Goal: Navigation & Orientation: Find specific page/section

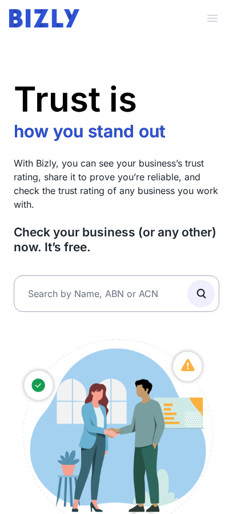
click at [208, 22] on span "button" at bounding box center [212, 18] width 25 height 25
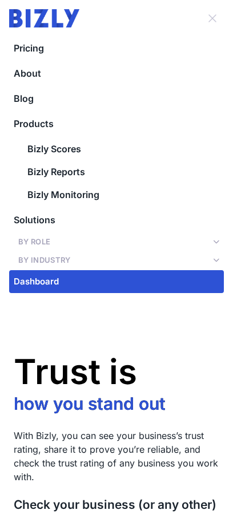
click at [208, 22] on span "button" at bounding box center [212, 18] width 25 height 25
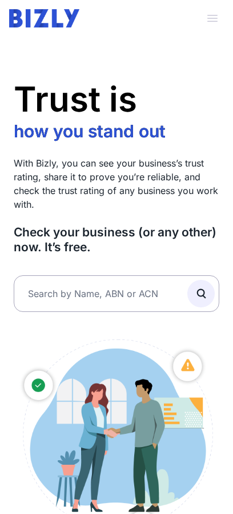
click at [215, 19] on span "button" at bounding box center [212, 18] width 25 height 25
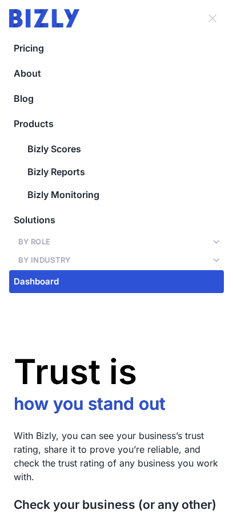
click at [209, 18] on span "button" at bounding box center [212, 18] width 25 height 25
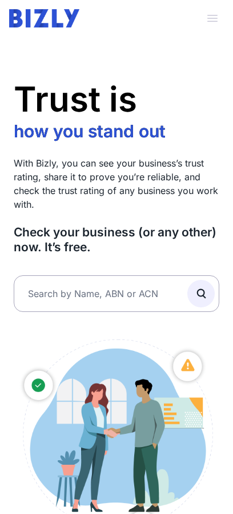
click at [214, 21] on span "button" at bounding box center [212, 18] width 25 height 25
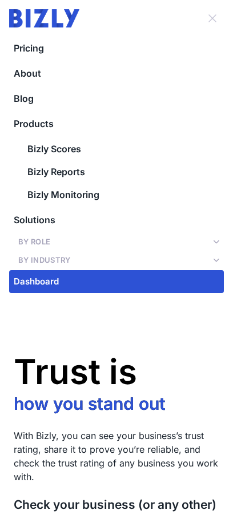
click at [209, 18] on span "button" at bounding box center [212, 18] width 25 height 25
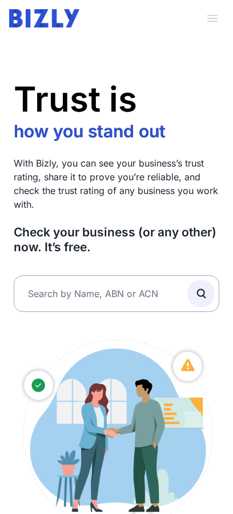
click at [209, 18] on span "button" at bounding box center [212, 18] width 25 height 25
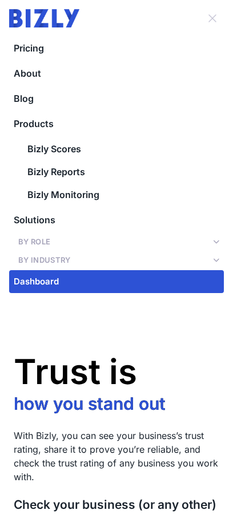
click at [209, 18] on span "button" at bounding box center [212, 18] width 25 height 25
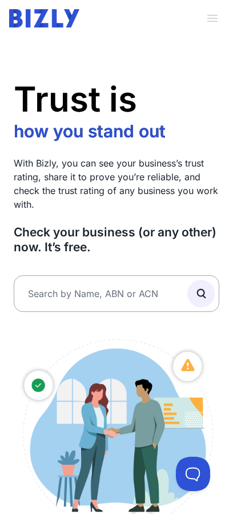
click at [214, 13] on span "button" at bounding box center [212, 18] width 25 height 25
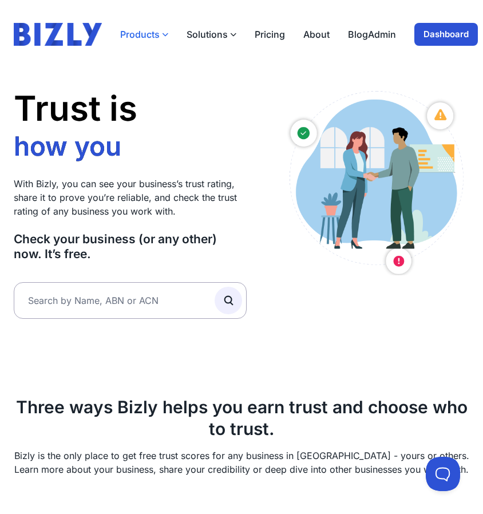
click at [144, 33] on button "Products" at bounding box center [144, 34] width 48 height 14
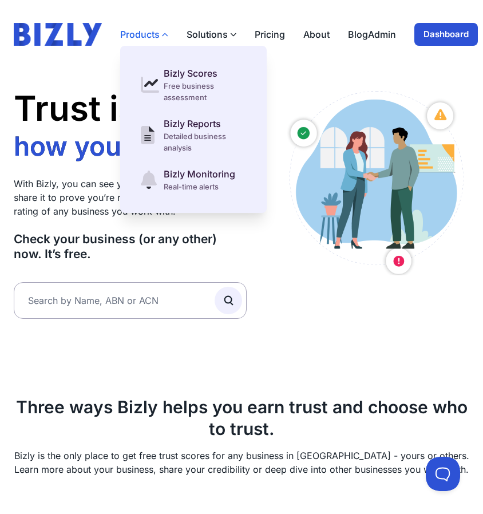
click at [144, 33] on button "Products" at bounding box center [144, 34] width 48 height 14
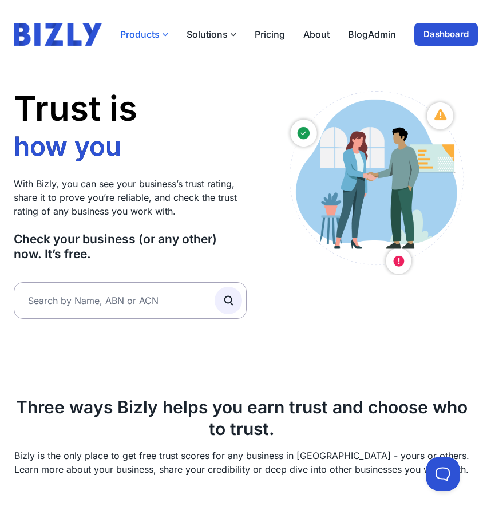
click at [144, 33] on button "Products" at bounding box center [144, 34] width 48 height 14
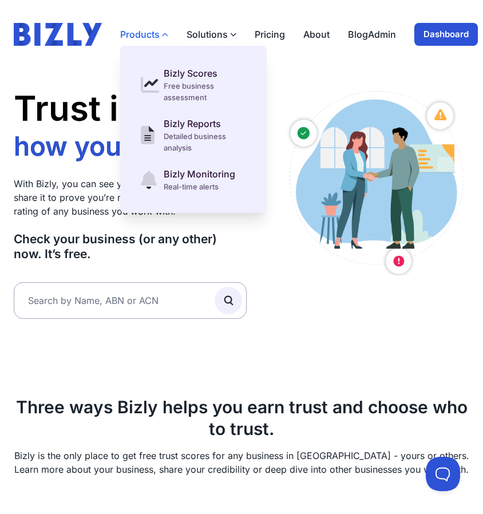
click at [144, 33] on button "Products" at bounding box center [144, 34] width 48 height 14
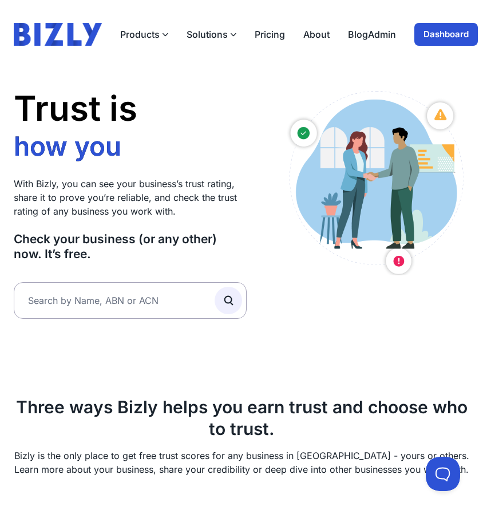
click at [141, 42] on div "Products Bizly Scores Free business assessment Bizly Reports Detailed business …" at bounding box center [191, 34] width 354 height 23
click at [145, 33] on button "Products" at bounding box center [144, 34] width 48 height 14
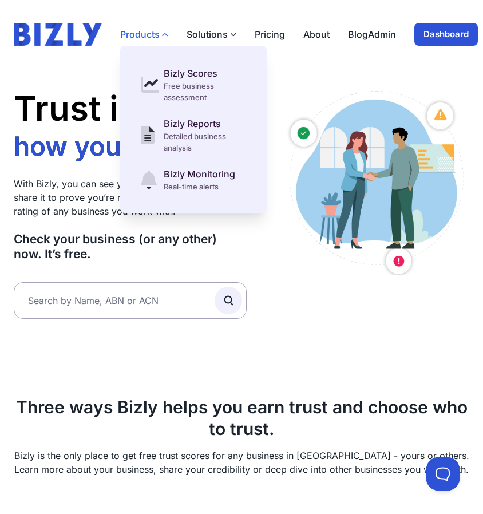
click at [145, 33] on button "Products" at bounding box center [144, 34] width 48 height 14
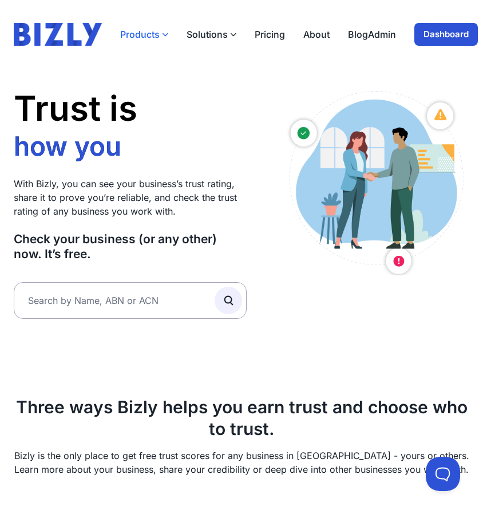
click at [151, 34] on button "Products" at bounding box center [144, 34] width 48 height 14
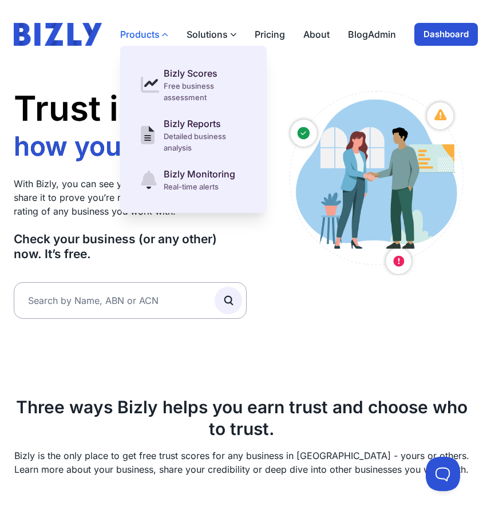
click at [151, 34] on button "Products" at bounding box center [144, 34] width 48 height 14
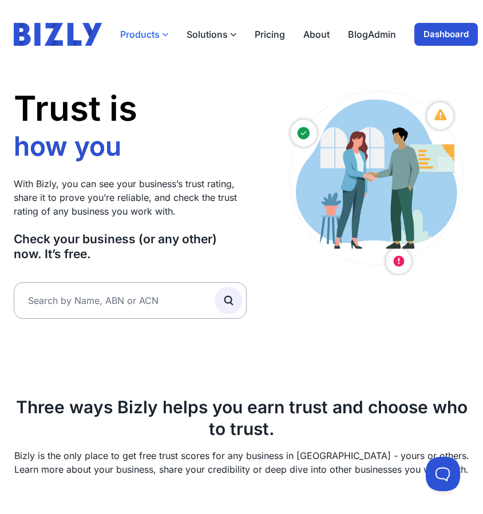
click at [151, 35] on button "Products" at bounding box center [144, 34] width 48 height 14
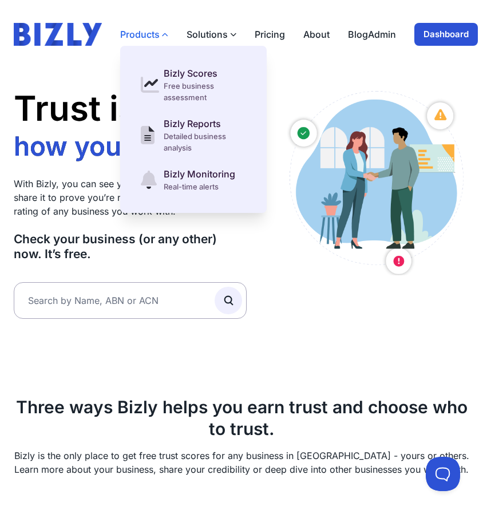
click at [151, 35] on button "Products" at bounding box center [144, 34] width 48 height 14
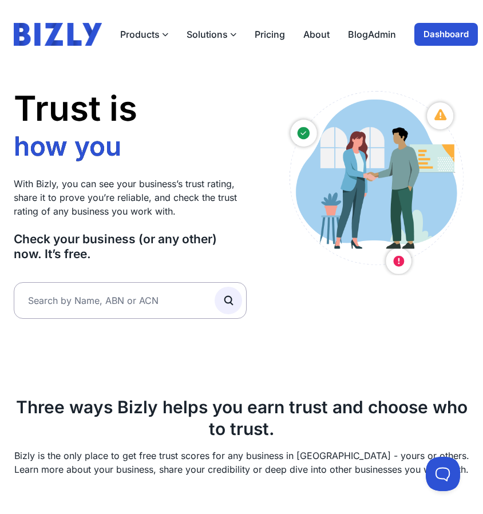
click at [145, 43] on div "Products Bizly Scores Free business assessment Bizly Reports Detailed business …" at bounding box center [191, 34] width 354 height 23
click at [146, 39] on button "Products" at bounding box center [144, 34] width 48 height 14
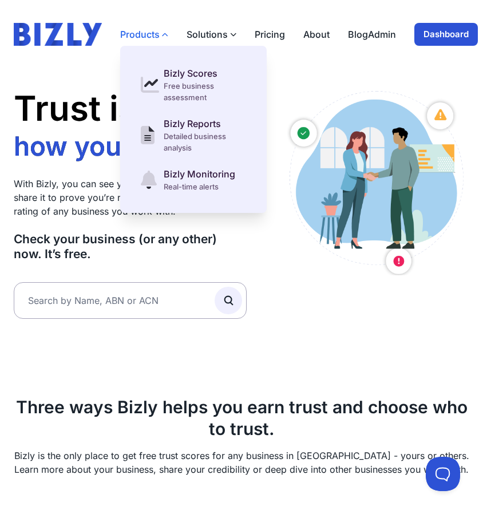
click at [146, 39] on button "Products" at bounding box center [144, 34] width 48 height 14
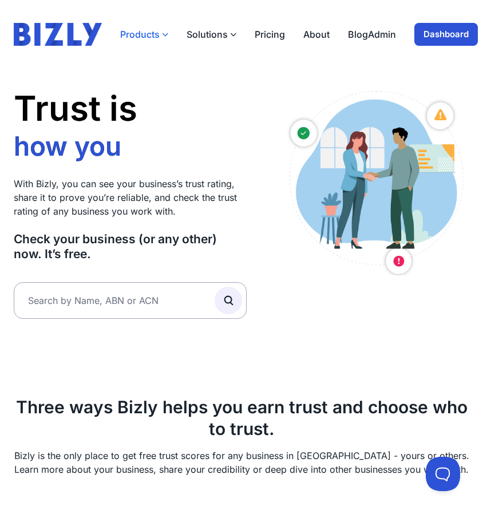
click at [146, 39] on button "Products" at bounding box center [144, 34] width 48 height 14
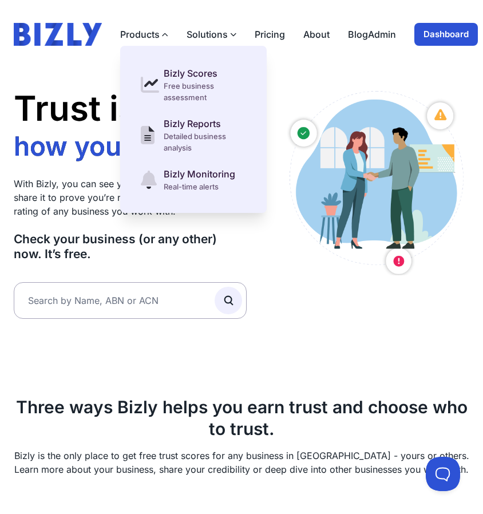
click at [188, 27] on div "Products Bizly Scores Free business assessment Bizly Reports Detailed business …" at bounding box center [191, 34] width 354 height 23
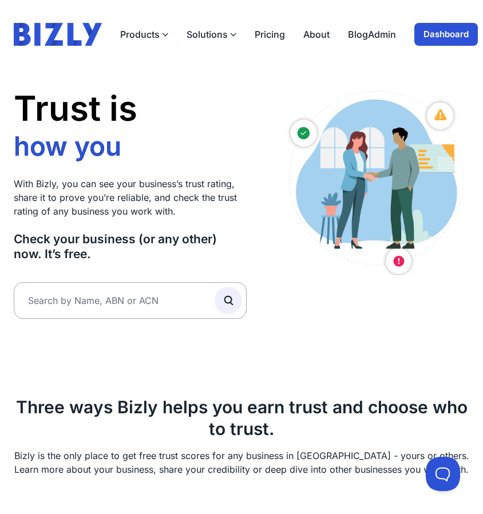
click at [190, 37] on button "Solutions" at bounding box center [212, 34] width 50 height 14
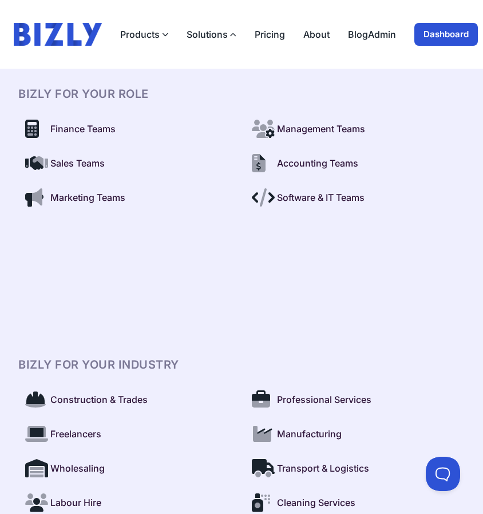
click at [190, 37] on button "Solutions" at bounding box center [212, 34] width 50 height 14
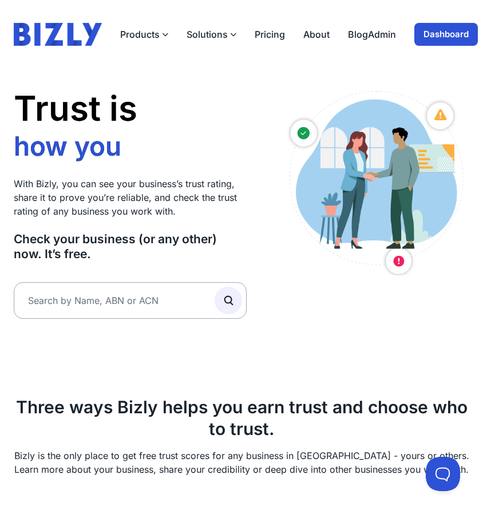
click at [153, 42] on div "Products Bizly Scores Free business assessment Bizly Reports Detailed business …" at bounding box center [191, 34] width 354 height 23
click at [233, 42] on div "Products Bizly Scores Free business assessment Bizly Reports Detailed business …" at bounding box center [191, 34] width 354 height 23
click at [233, 38] on link "About" at bounding box center [316, 34] width 26 height 14
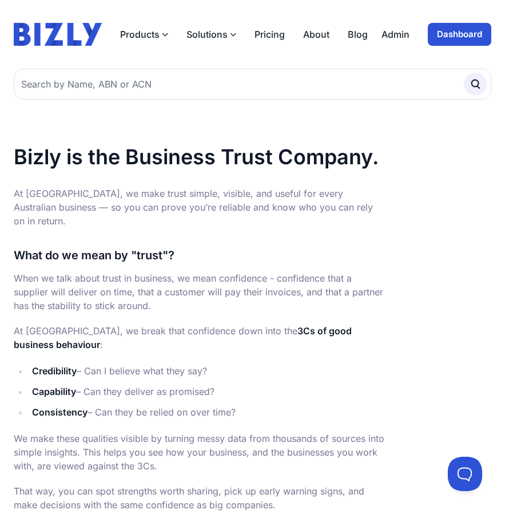
click at [223, 38] on button "Solutions" at bounding box center [212, 34] width 50 height 14
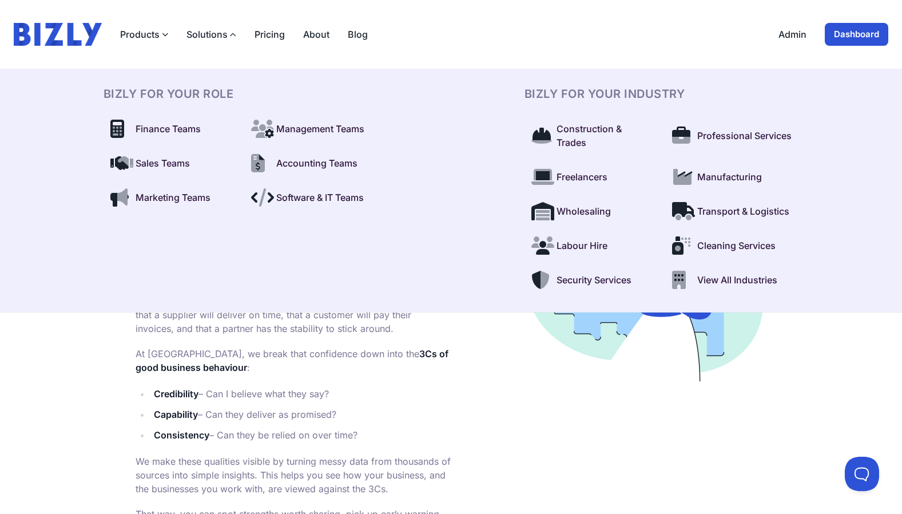
click at [505, 34] on link "Dashboard" at bounding box center [857, 34] width 64 height 23
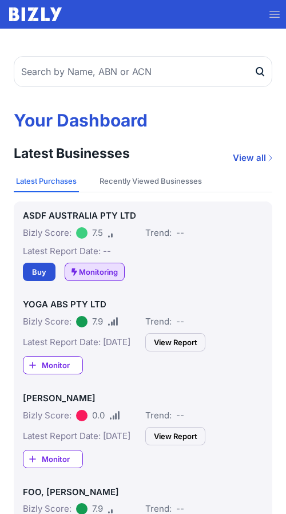
click at [278, 14] on span "button" at bounding box center [274, 14] width 25 height 31
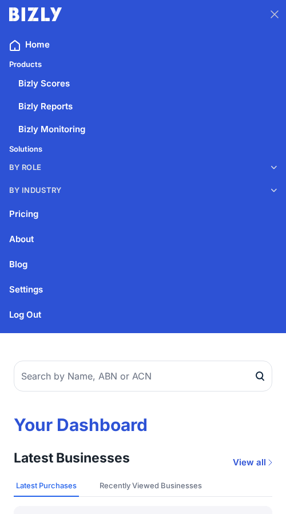
click at [236, 172] on button "By Role" at bounding box center [143, 167] width 286 height 21
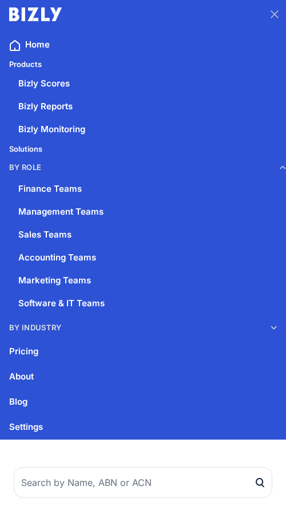
click at [236, 172] on button "By Role" at bounding box center [143, 167] width 286 height 21
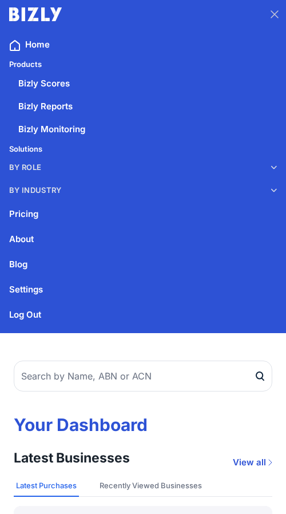
click at [232, 189] on button "By Industry" at bounding box center [143, 190] width 286 height 21
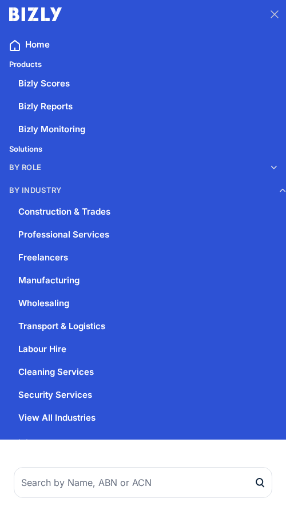
click at [232, 189] on button "By Industry" at bounding box center [143, 190] width 286 height 21
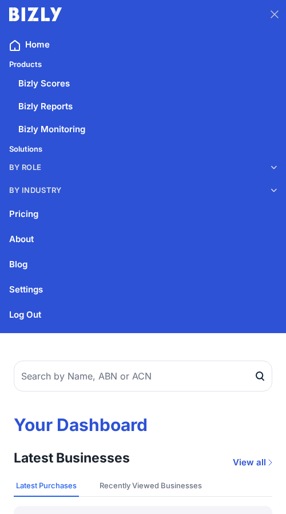
click at [233, 171] on button "By Role" at bounding box center [143, 167] width 286 height 21
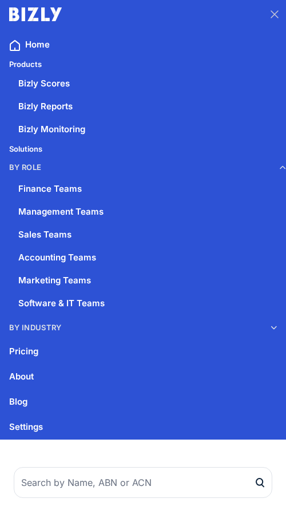
click at [233, 171] on button "By Role" at bounding box center [143, 167] width 286 height 21
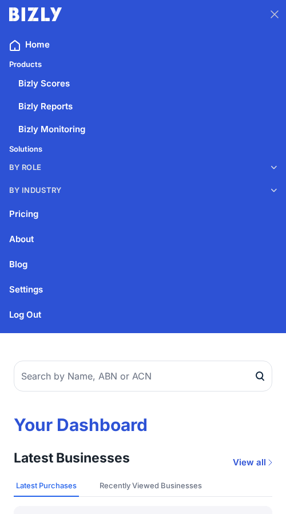
click at [271, 12] on span "button" at bounding box center [274, 14] width 25 height 31
